Goal: Task Accomplishment & Management: Complete application form

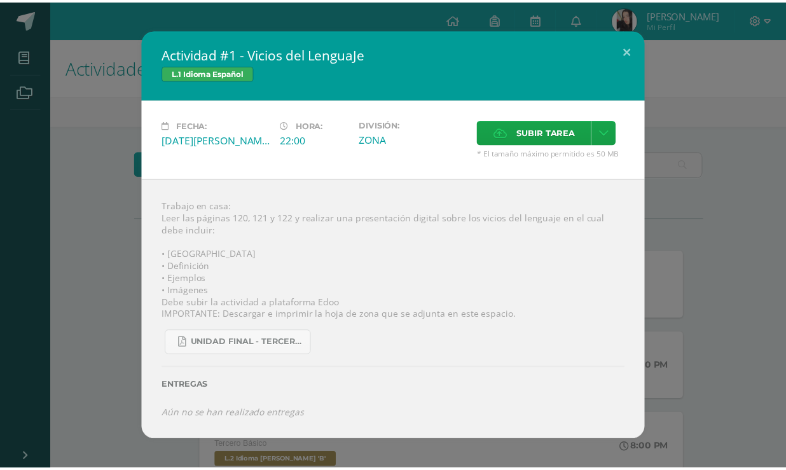
scroll to position [289, 0]
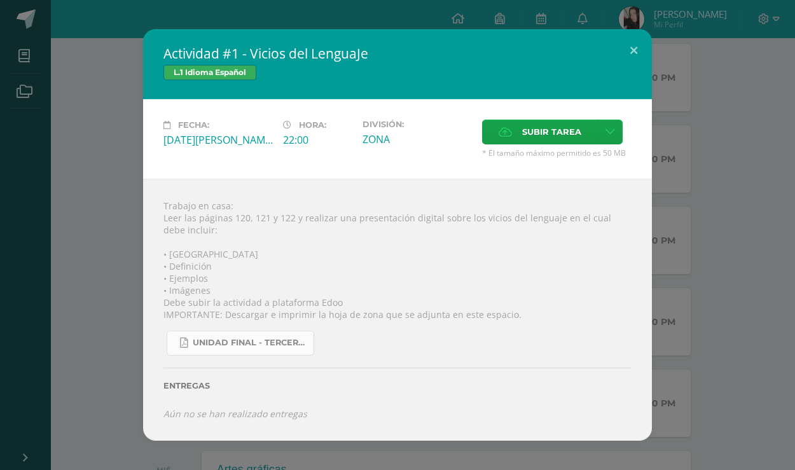
click at [260, 345] on span "UNIDAD FINAL - TERCERO BASICO A-B-C.pdf" at bounding box center [250, 343] width 114 height 10
click at [553, 143] on span "Subir tarea" at bounding box center [551, 132] width 59 height 24
click at [0, 0] on input "Subir tarea" at bounding box center [0, 0] width 0 height 0
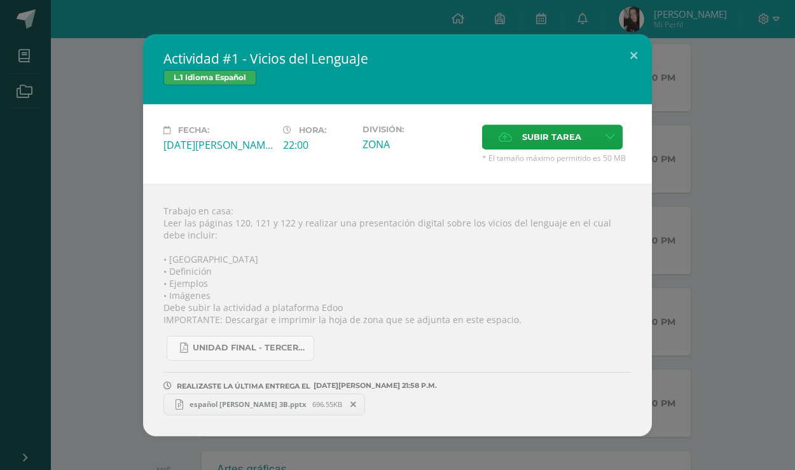
click at [89, 52] on div "Actividad #1 - Vicios del LenguaJe L.1 Idioma Español Fecha: Martes 12 de Agost…" at bounding box center [397, 235] width 785 height 402
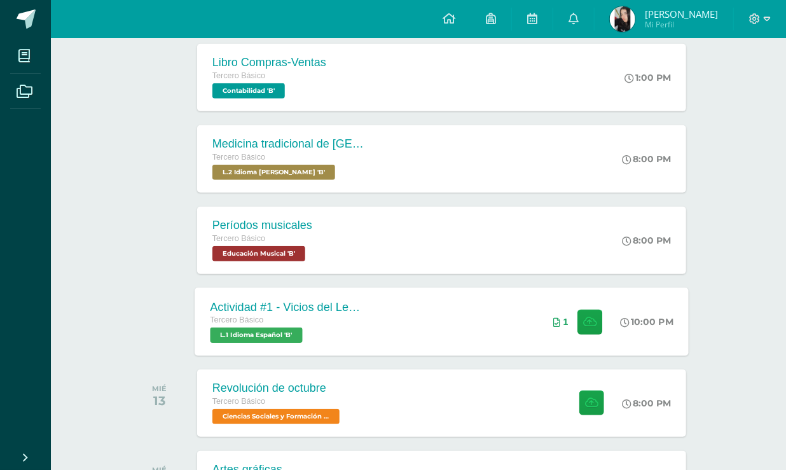
click at [436, 343] on div "Actividad #1 - Vicios del LenguaJe Tercero Básico L.1 Idioma Español 'B' 10:00 …" at bounding box center [442, 321] width 494 height 68
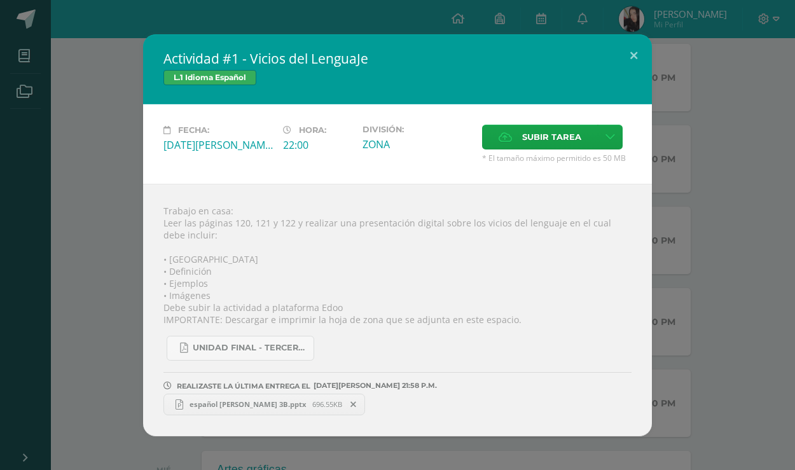
click at [233, 400] on span "español abigail 3B.pptx" at bounding box center [247, 404] width 129 height 10
click at [252, 413] on link "español abigail 3B.pptx 696.55KB" at bounding box center [264, 405] width 202 height 22
click at [719, 159] on div "Actividad #1 - Vicios del LenguaJe L.1 Idioma Español Fecha: Martes 12 de Agost…" at bounding box center [397, 235] width 785 height 402
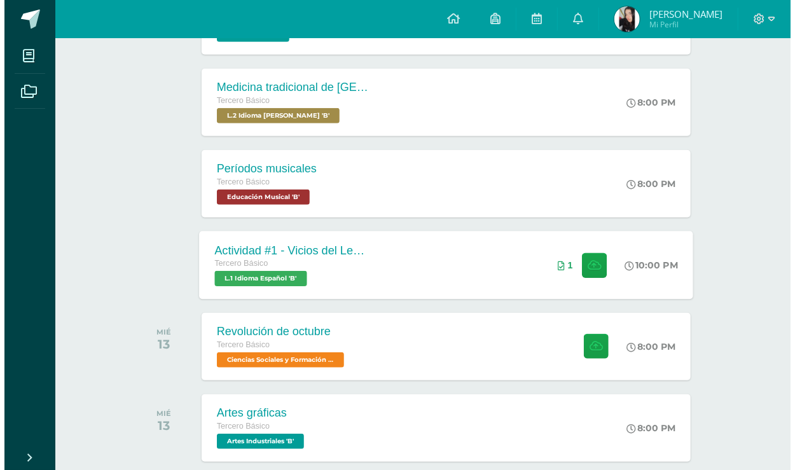
scroll to position [347, 0]
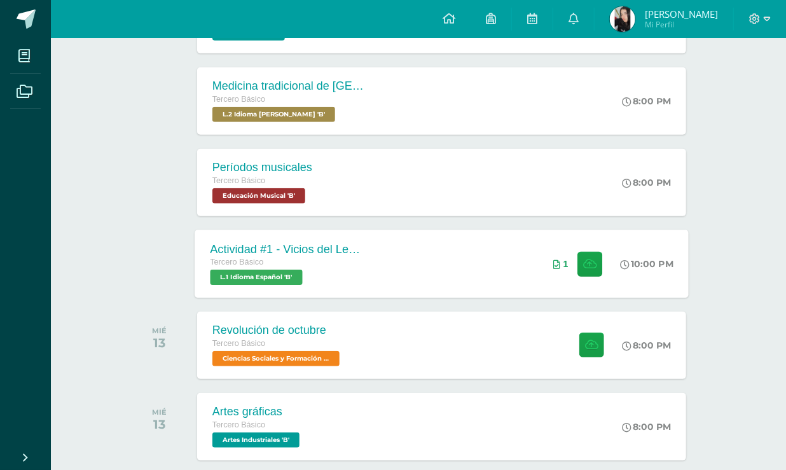
click at [474, 254] on div "Actividad #1 - Vicios del LenguaJe Tercero Básico L.1 Idioma Español 'B' 10:00 …" at bounding box center [442, 264] width 494 height 68
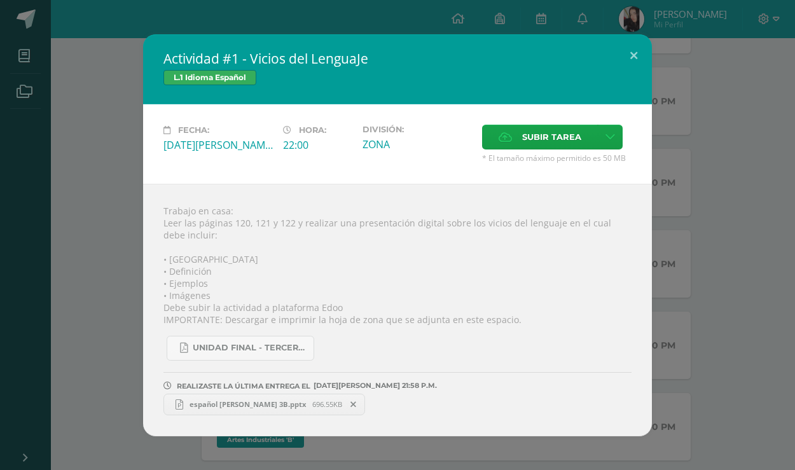
click at [759, 71] on div "Actividad #1 - Vicios del LenguaJe L.1 Idioma Español Fecha: Martes 12 de Agost…" at bounding box center [397, 235] width 785 height 402
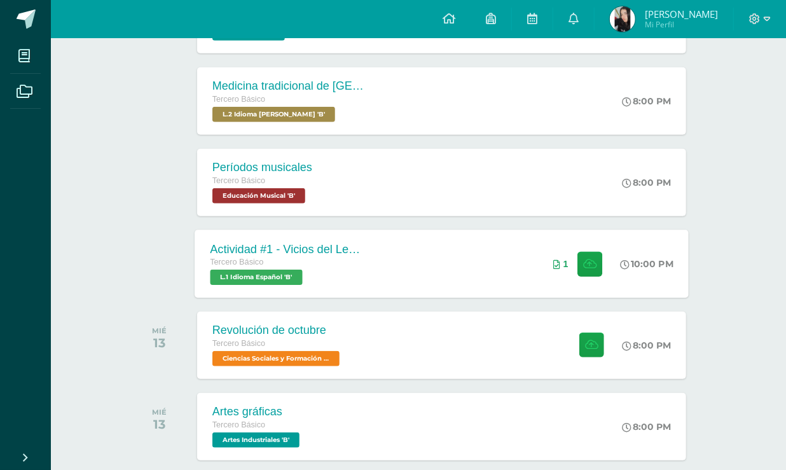
click at [367, 266] on div "Actividad #1 - Vicios del LenguaJe Tercero Básico L.1 Idioma Español 'B'" at bounding box center [287, 264] width 185 height 68
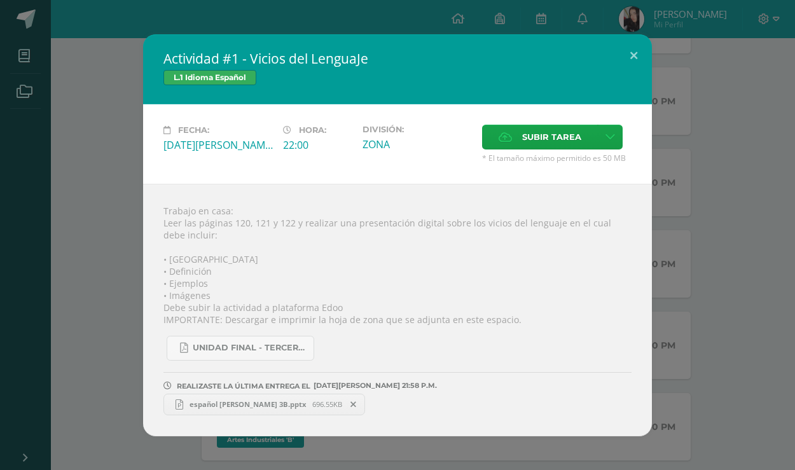
click at [235, 404] on span "español abigail 3B.pptx" at bounding box center [247, 404] width 129 height 10
click at [703, 148] on div "Actividad #1 - Vicios del LenguaJe L.1 Idioma Español Fecha: Martes 12 de Agost…" at bounding box center [397, 235] width 785 height 402
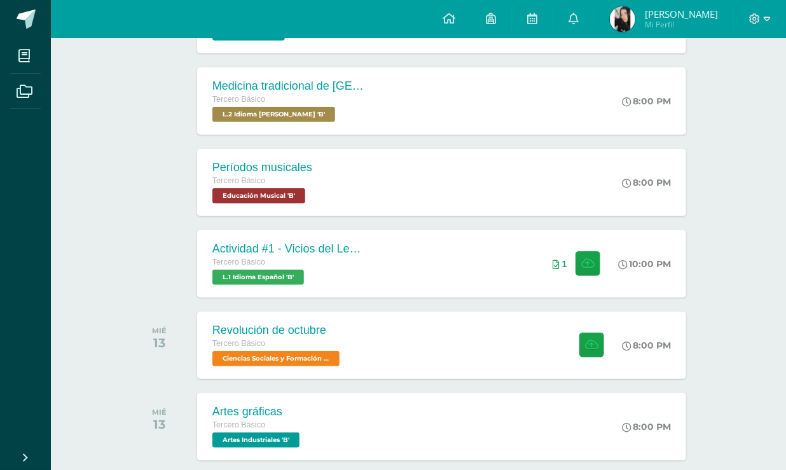
click at [635, 22] on img at bounding box center [622, 18] width 25 height 25
click at [332, 324] on div "Revolución de octubre" at bounding box center [276, 330] width 132 height 13
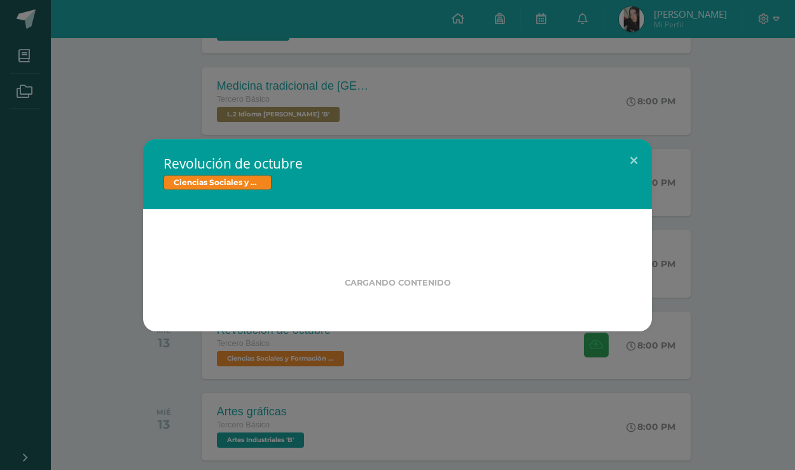
click at [138, 335] on div "Revolución de octubre Ciencias Sociales y Formación Ciudadana Cargando contenid…" at bounding box center [397, 235] width 795 height 470
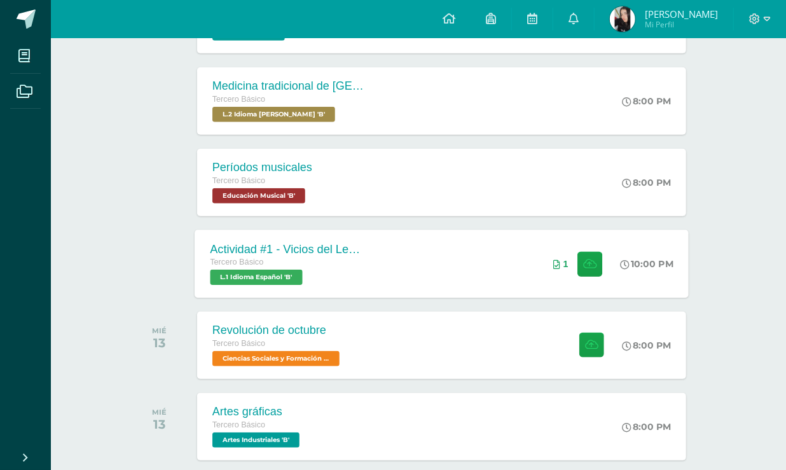
click at [266, 272] on span "L.1 Idioma Español 'B'" at bounding box center [256, 277] width 92 height 15
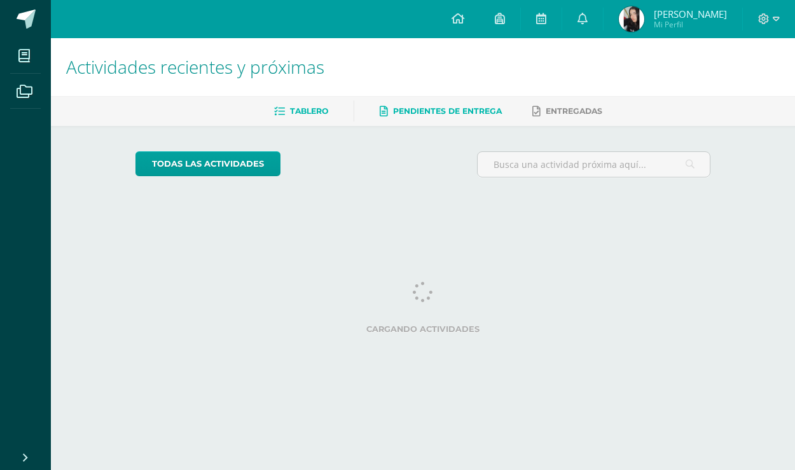
click at [317, 105] on link "Tablero" at bounding box center [301, 111] width 54 height 20
click at [577, 114] on span "Entregadas" at bounding box center [574, 111] width 57 height 10
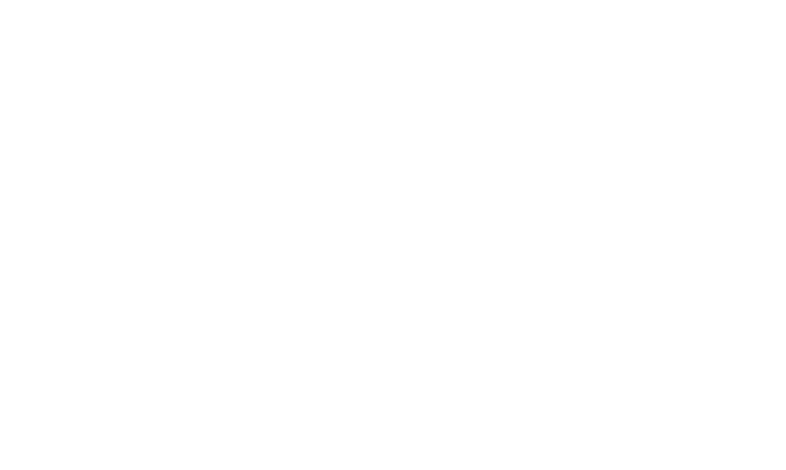
click at [0, 0] on html at bounding box center [0, 0] width 0 height 0
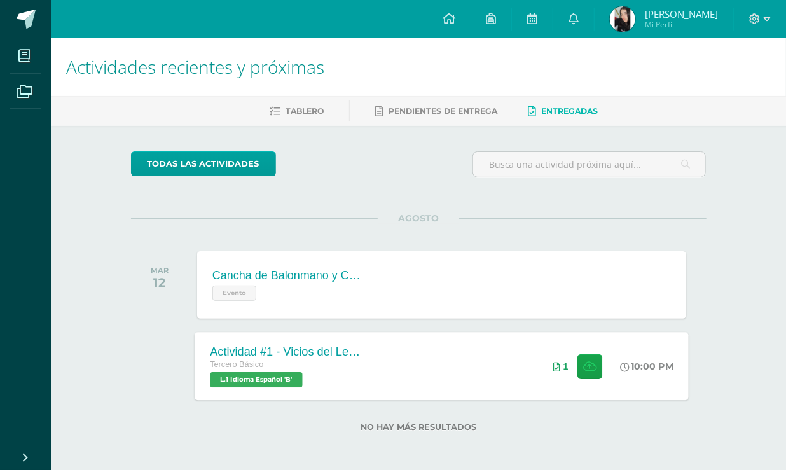
scroll to position [2, 0]
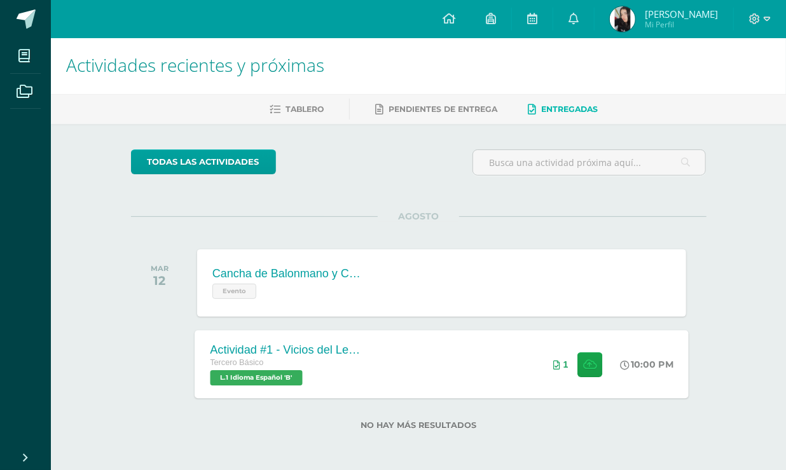
click at [283, 356] on div "Tercero Básico" at bounding box center [287, 363] width 154 height 14
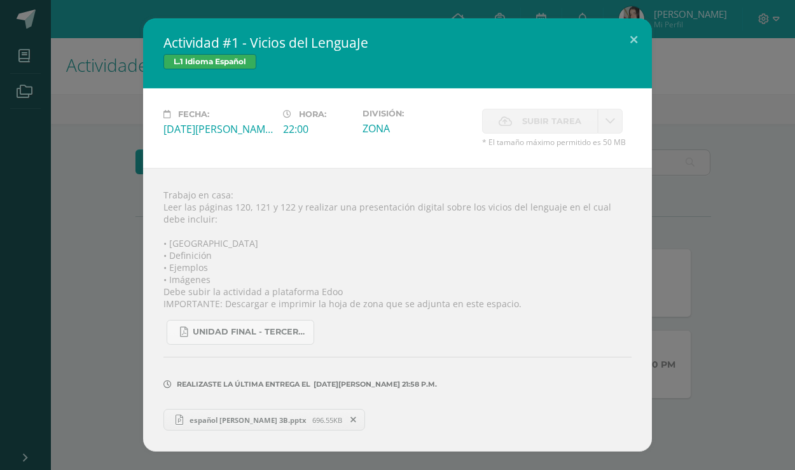
click at [231, 412] on link "español abigail 3B.pptx 696.55KB" at bounding box center [264, 420] width 202 height 22
click at [50, 124] on div "Actividad #1 - Vicios del LenguaJe L.1 Idioma Español Fecha: Martes 12 de Agost…" at bounding box center [397, 234] width 785 height 433
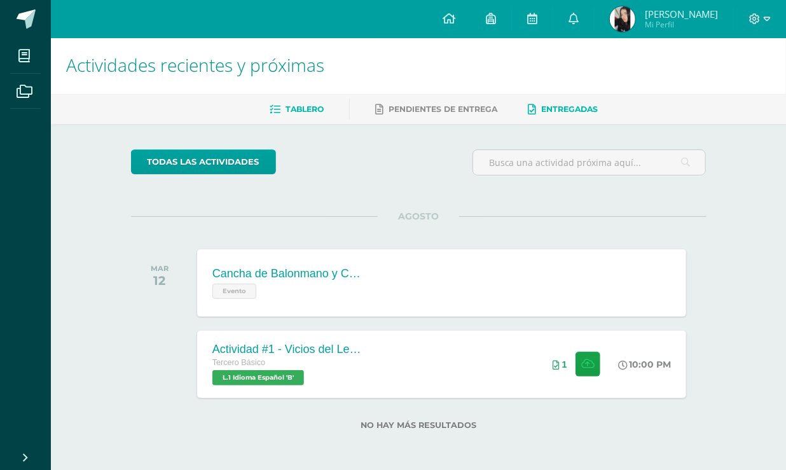
click at [309, 105] on span "Tablero" at bounding box center [305, 109] width 38 height 10
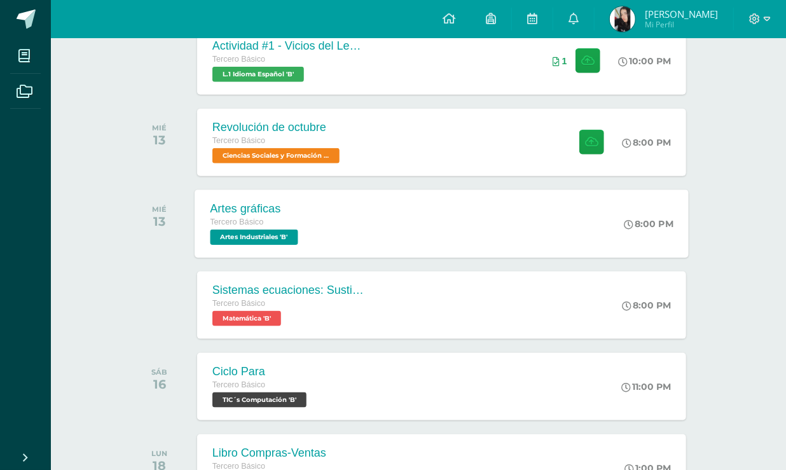
scroll to position [578, 0]
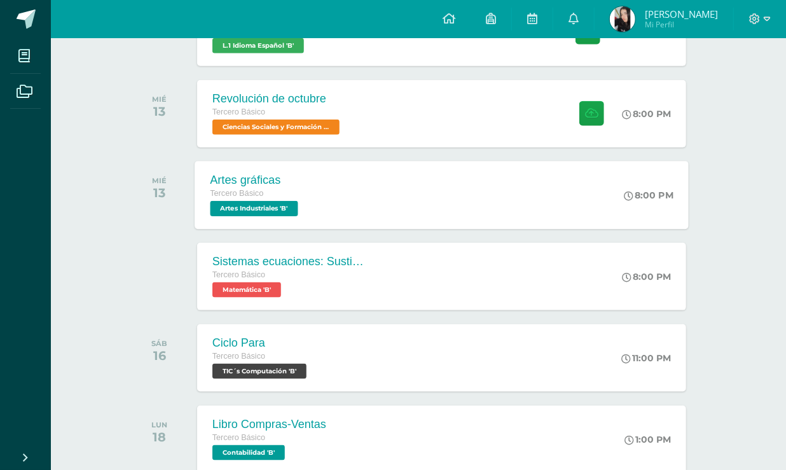
click at [299, 184] on div "Artes gráficas" at bounding box center [255, 180] width 91 height 13
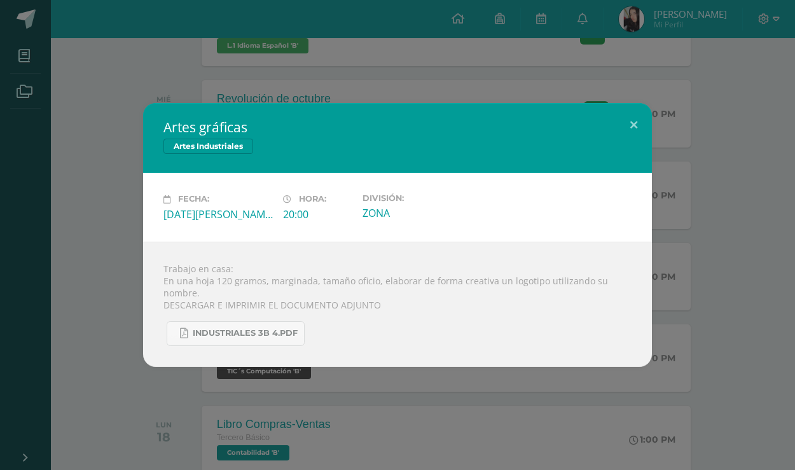
click at [116, 326] on div "Artes gráficas Artes Industriales Fecha: [DATE][PERSON_NAME] Hora: 20:00 Divisi…" at bounding box center [397, 234] width 785 height 263
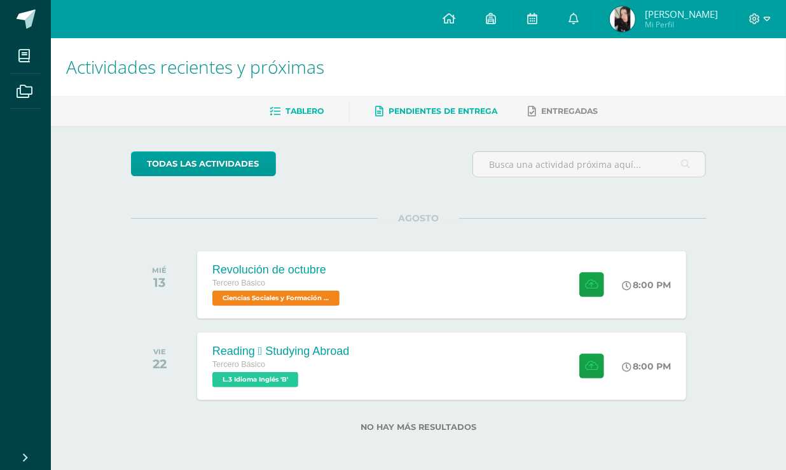
click at [303, 110] on span "Tablero" at bounding box center [305, 111] width 38 height 10
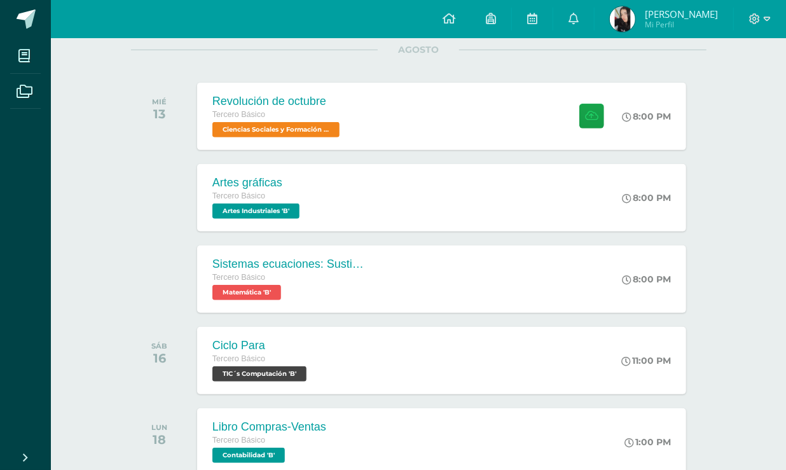
scroll to position [173, 0]
